Goal: Use online tool/utility: Utilize a website feature to perform a specific function

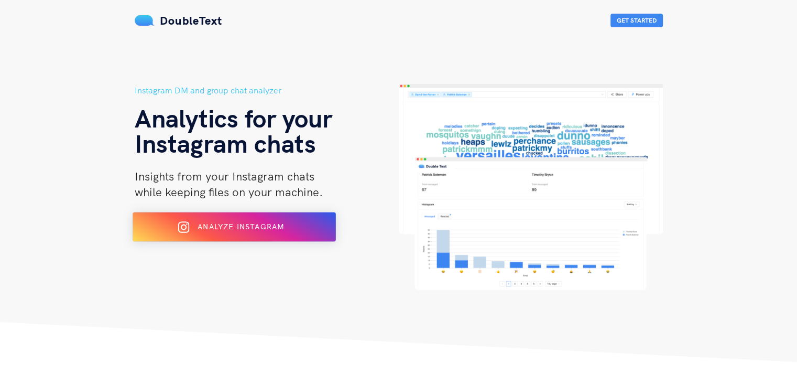
click at [213, 234] on div "Analyze Instagram" at bounding box center [234, 227] width 166 height 17
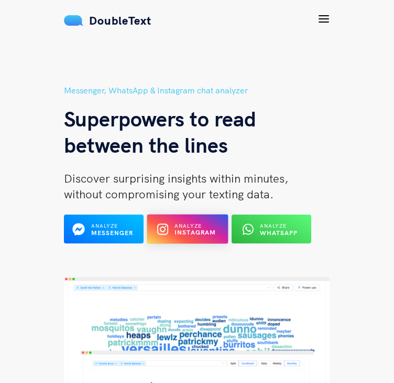
click at [157, 226] on icon at bounding box center [162, 229] width 11 height 13
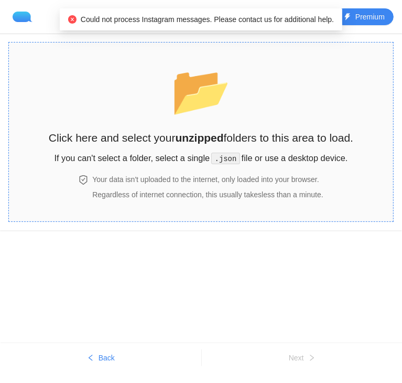
click at [223, 91] on span "📂" at bounding box center [201, 90] width 60 height 53
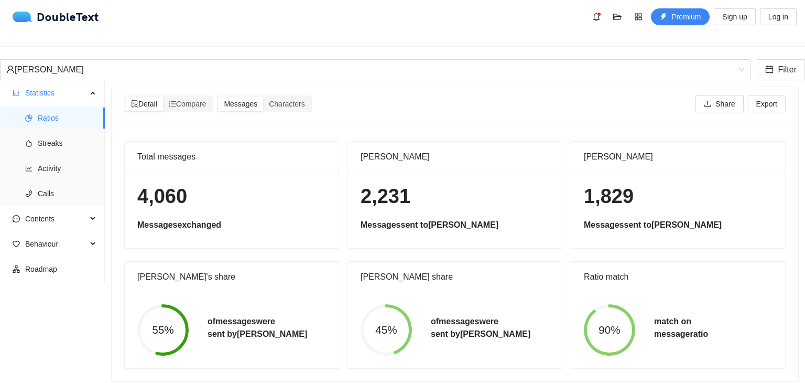
scroll to position [8, 0]
click at [196, 99] on span "Compare" at bounding box center [188, 103] width 38 height 8
click at [163, 95] on input "Compare" at bounding box center [163, 95] width 0 height 0
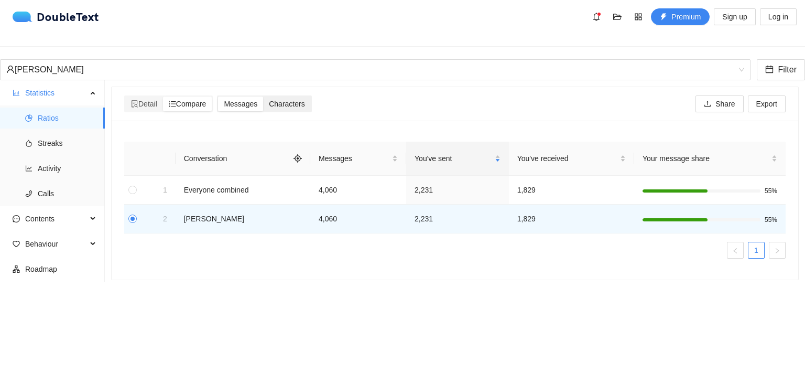
click at [275, 100] on span "Characters" at bounding box center [287, 104] width 36 height 8
click at [263, 96] on input "Characters" at bounding box center [263, 96] width 0 height 0
click at [249, 101] on div "Messages" at bounding box center [240, 103] width 45 height 15
click at [218, 96] on input "Messages" at bounding box center [218, 96] width 0 height 0
click at [276, 101] on div "Characters" at bounding box center [286, 103] width 47 height 15
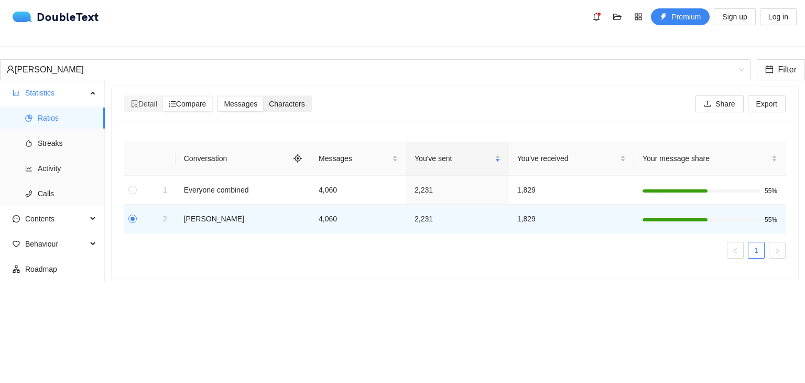
click at [263, 96] on input "Characters" at bounding box center [263, 96] width 0 height 0
click at [276, 100] on span "Characters" at bounding box center [287, 104] width 36 height 8
click at [263, 96] on input "Characters" at bounding box center [263, 96] width 0 height 0
click at [35, 133] on li "Streaks" at bounding box center [52, 143] width 105 height 21
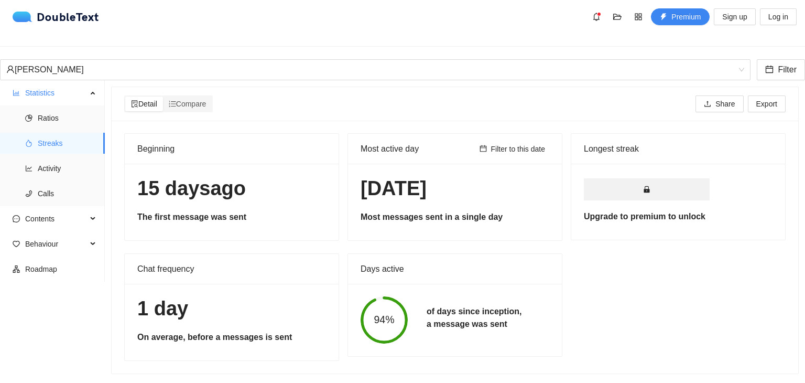
scroll to position [1, 0]
click at [174, 101] on icon "ordered-list" at bounding box center [172, 104] width 7 height 6
click at [163, 96] on input "Compare" at bounding box center [163, 96] width 0 height 0
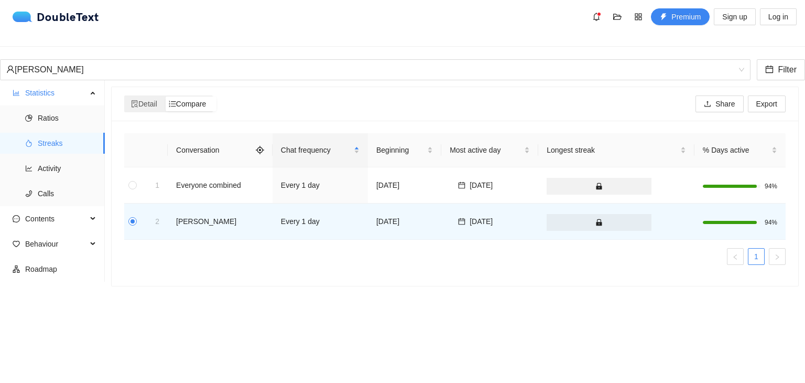
scroll to position [0, 0]
click at [69, 236] on span "Behaviour" at bounding box center [56, 243] width 62 height 21
click at [48, 267] on span "Engagement" at bounding box center [67, 268] width 59 height 21
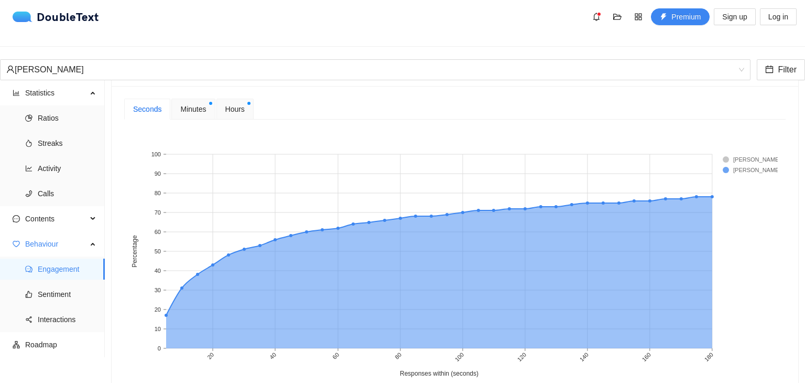
scroll to position [434, 0]
click at [197, 104] on span "Minutes" at bounding box center [193, 110] width 26 height 12
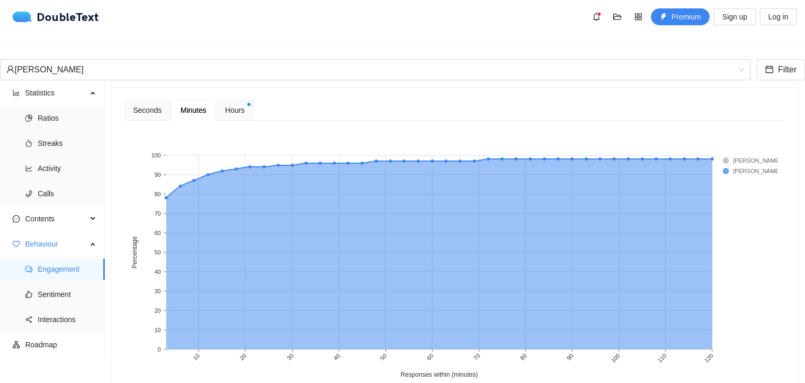
click at [237, 100] on div "Hours" at bounding box center [235, 110] width 37 height 21
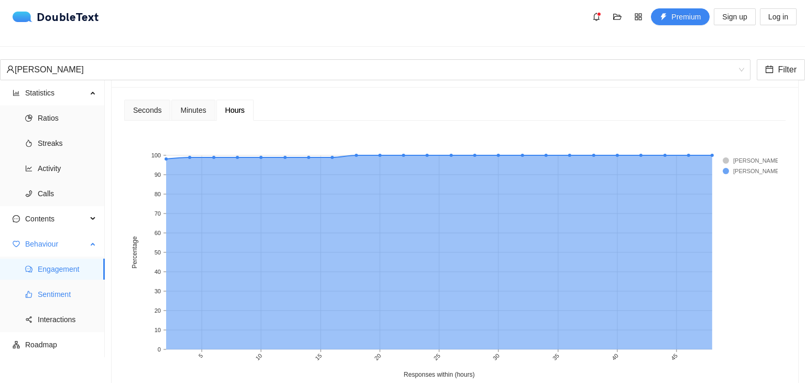
click at [61, 288] on span "Sentiment" at bounding box center [67, 294] width 59 height 21
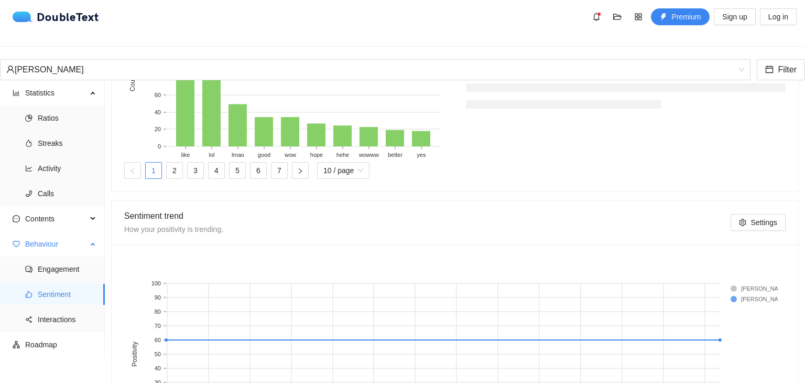
click at [61, 288] on span "Sentiment" at bounding box center [67, 294] width 59 height 21
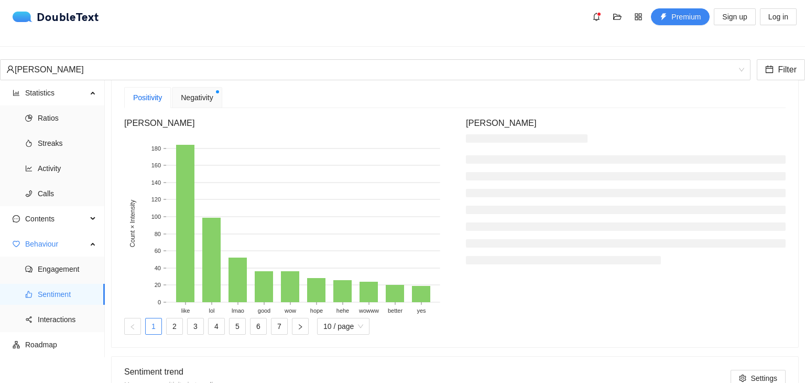
scroll to position [285, 0]
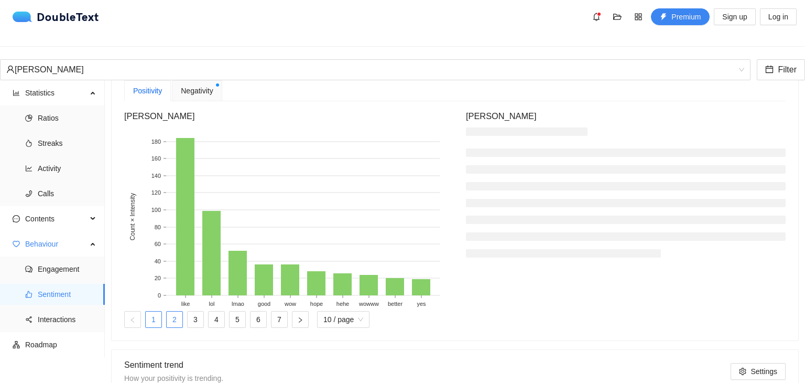
click at [182, 327] on link "2" at bounding box center [175, 319] width 16 height 16
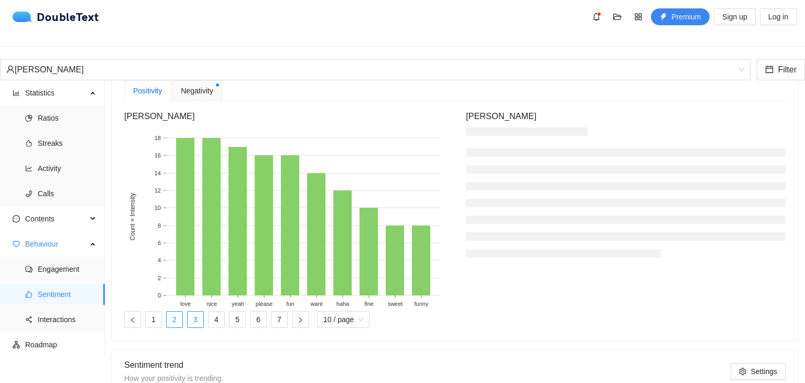
click at [203, 327] on link "3" at bounding box center [196, 319] width 16 height 16
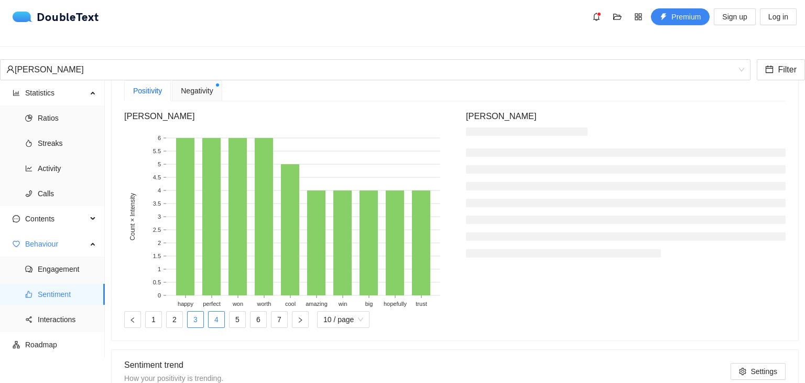
click at [224, 327] on link "4" at bounding box center [217, 319] width 16 height 16
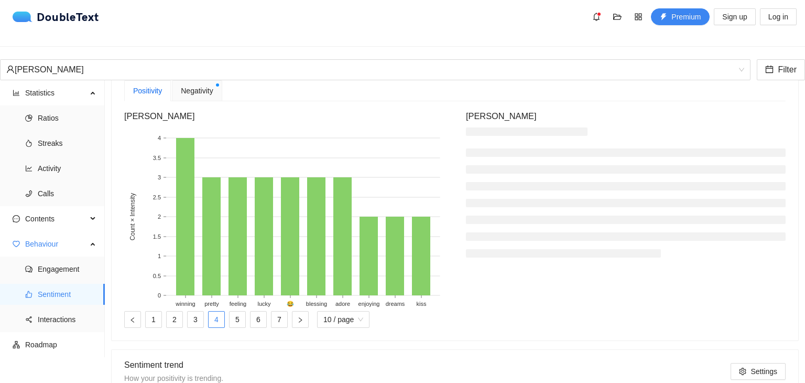
click at [203, 91] on span "Negativity" at bounding box center [197, 91] width 32 height 12
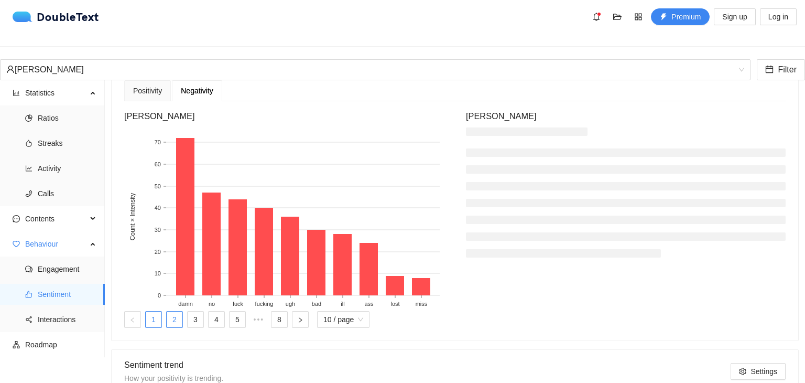
click at [182, 327] on link "2" at bounding box center [175, 319] width 16 height 16
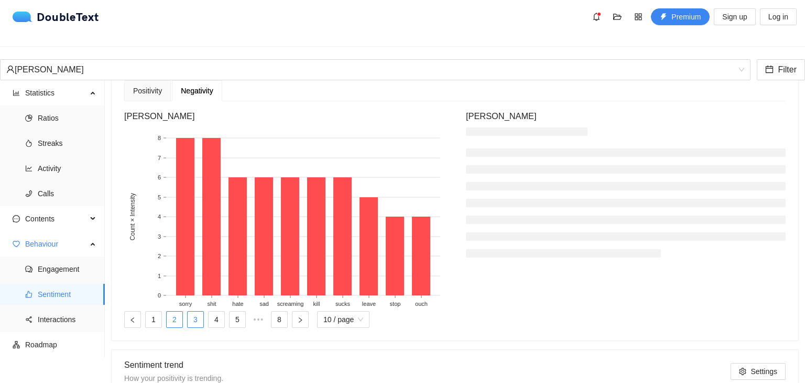
click at [203, 327] on link "3" at bounding box center [196, 319] width 16 height 16
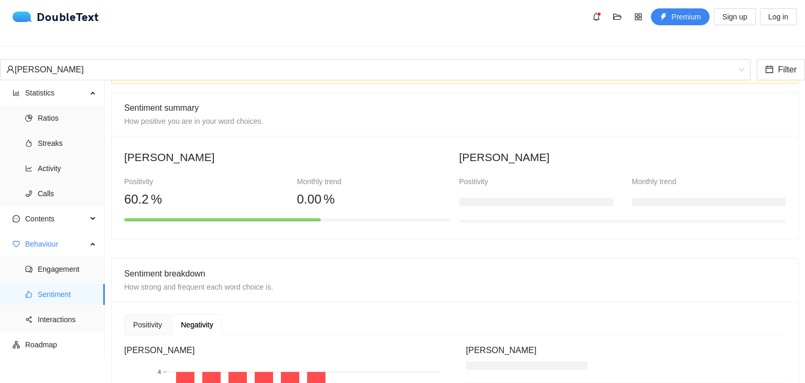
scroll to position [0, 0]
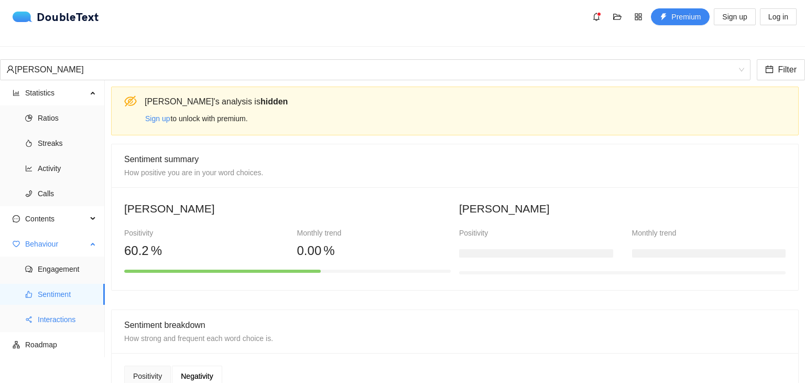
click at [67, 309] on span "Interactions" at bounding box center [67, 319] width 59 height 21
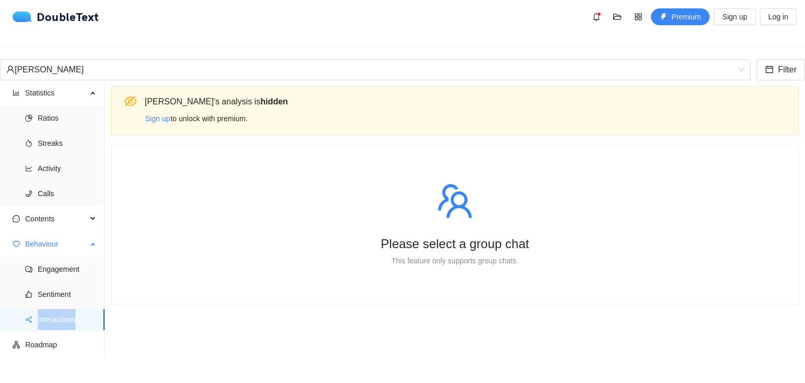
click at [67, 309] on span "Interactions" at bounding box center [67, 319] width 59 height 21
click at [40, 174] on ul "Ratios Streaks Activity Calls" at bounding box center [52, 155] width 104 height 101
click at [40, 208] on span "Contents" at bounding box center [56, 218] width 62 height 21
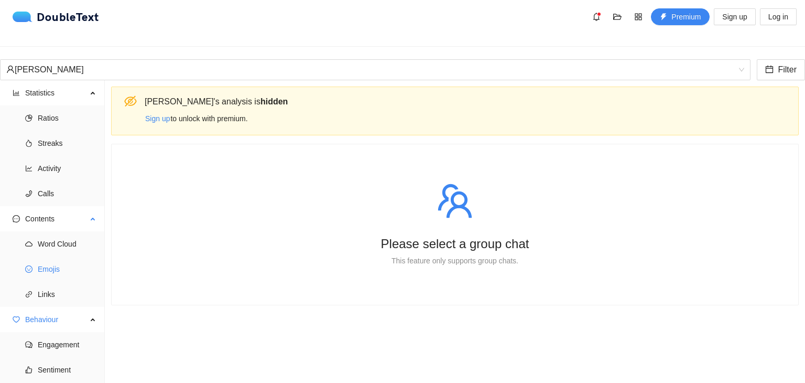
click at [79, 262] on span "Emojis" at bounding box center [67, 268] width 59 height 21
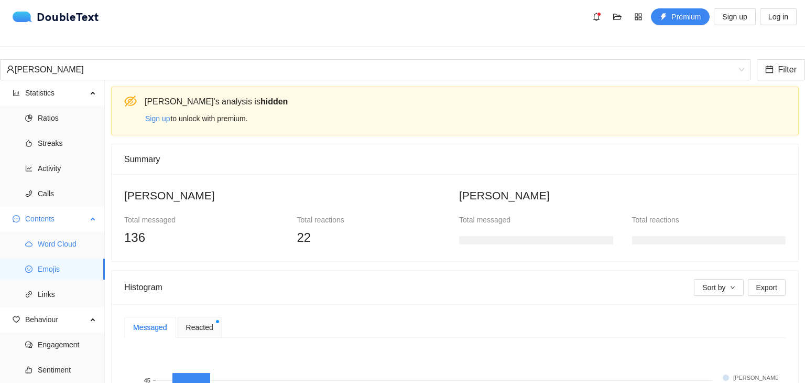
click at [65, 237] on span "Word Cloud" at bounding box center [67, 243] width 59 height 21
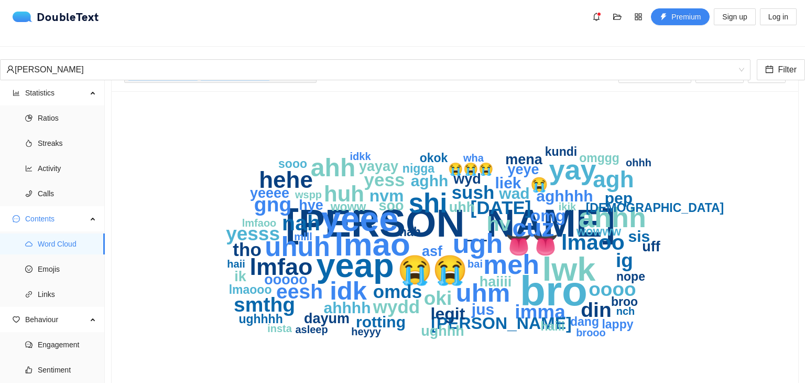
scroll to position [29, 0]
